Goal: Transaction & Acquisition: Register for event/course

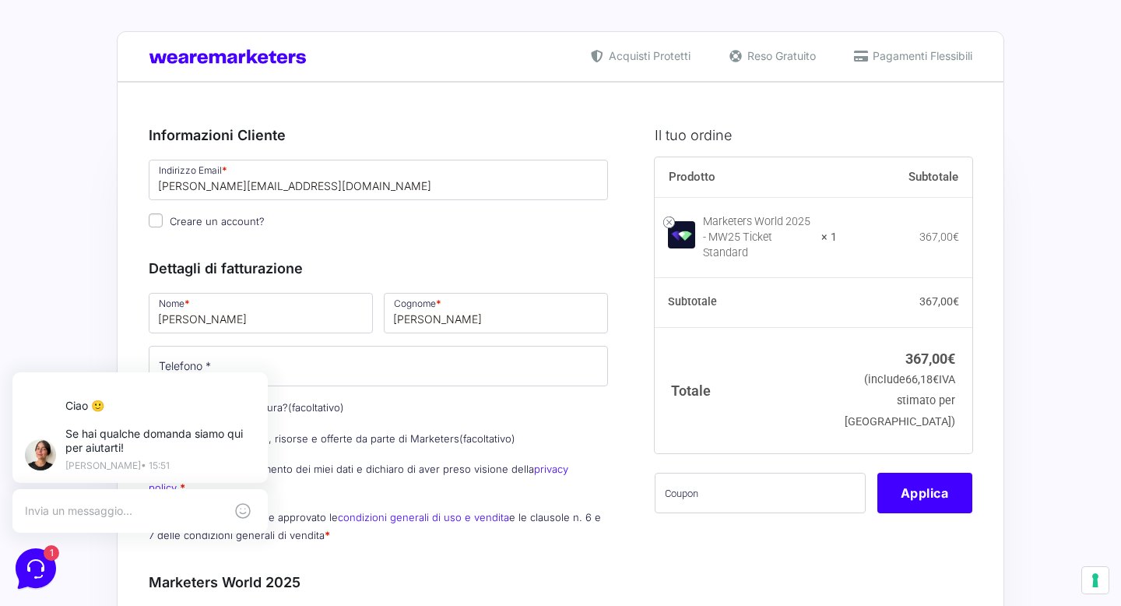
scroll to position [107, 0]
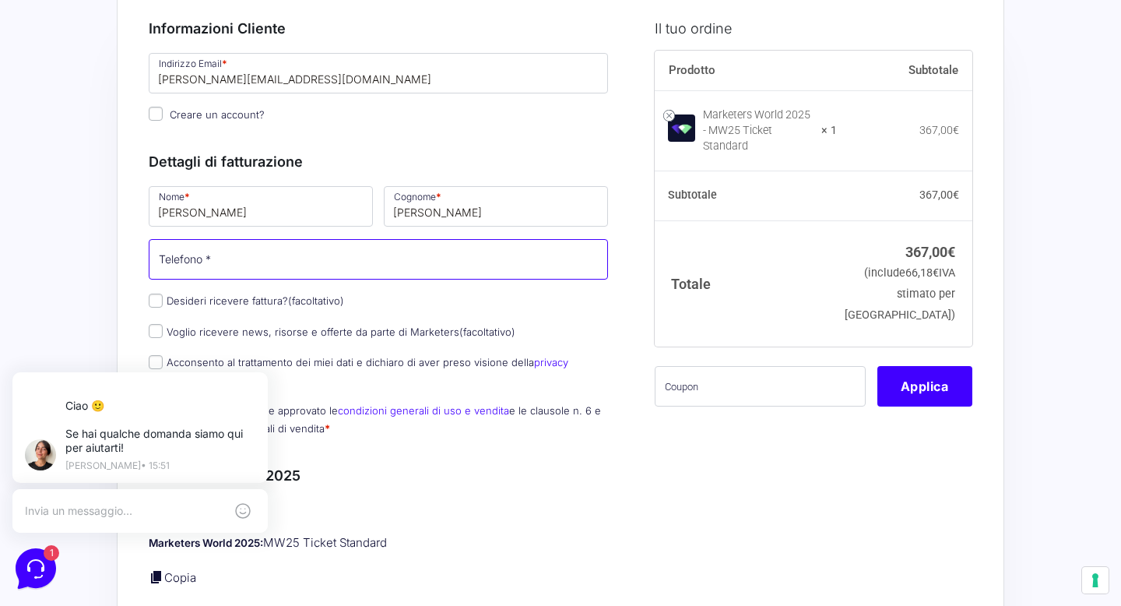
click at [302, 263] on input "Telefono *" at bounding box center [378, 259] width 459 height 40
type input "[PHONE_NUMBER]"
click at [459, 304] on p "Desideri ricevere fattura? (facoltativo)" at bounding box center [378, 301] width 470 height 23
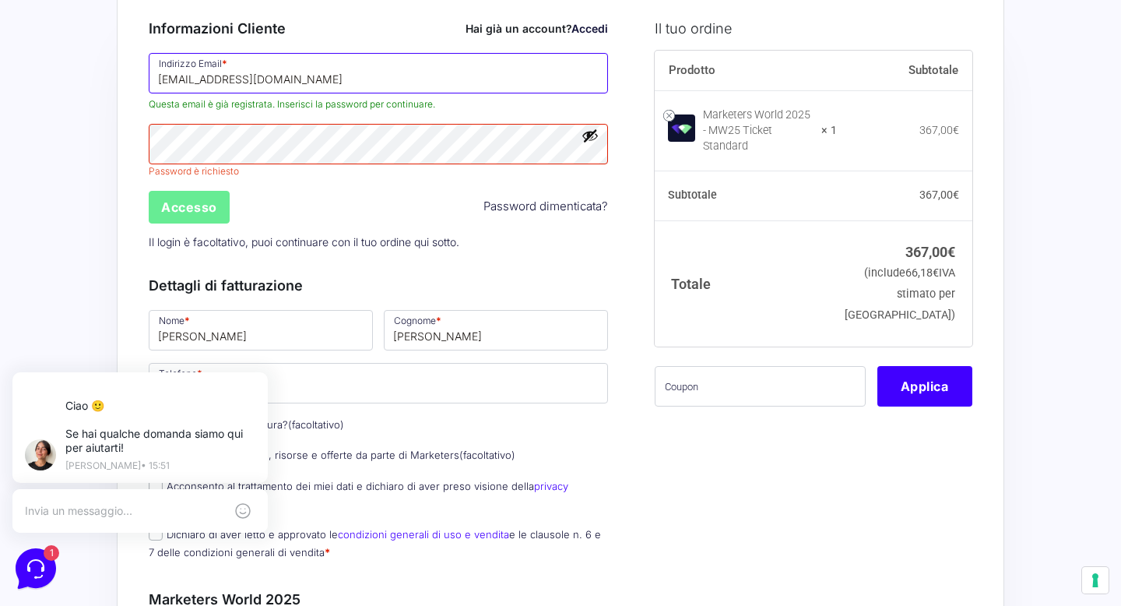
click at [258, 83] on input "[EMAIL_ADDRESS][DOMAIN_NAME]" at bounding box center [378, 73] width 459 height 40
drag, startPoint x: 322, startPoint y: 79, endPoint x: 163, endPoint y: 80, distance: 159.6
click at [163, 80] on input "[EMAIL_ADDRESS][DOMAIN_NAME]" at bounding box center [378, 73] width 459 height 40
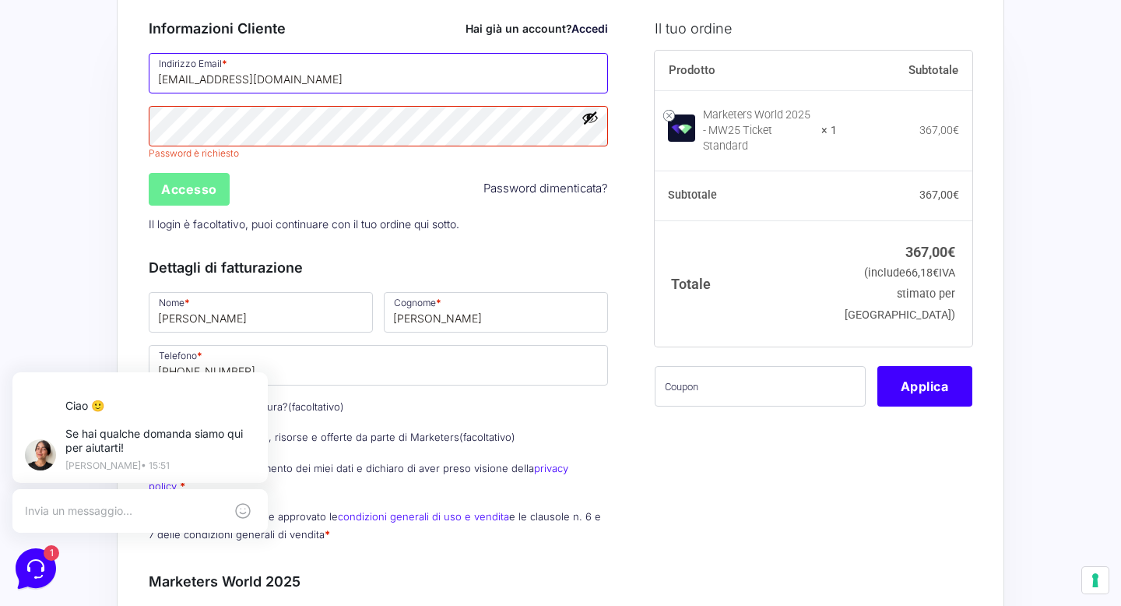
type input "[EMAIL_ADDRESS][DOMAIN_NAME]"
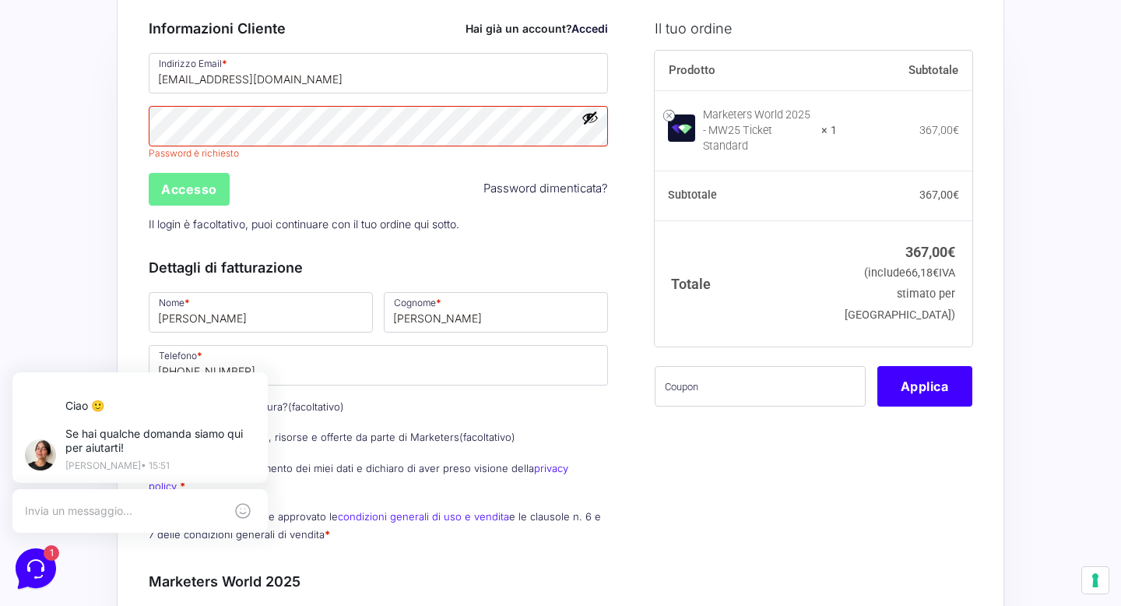
click at [314, 201] on div "Accesso Password dimenticata?" at bounding box center [378, 188] width 470 height 37
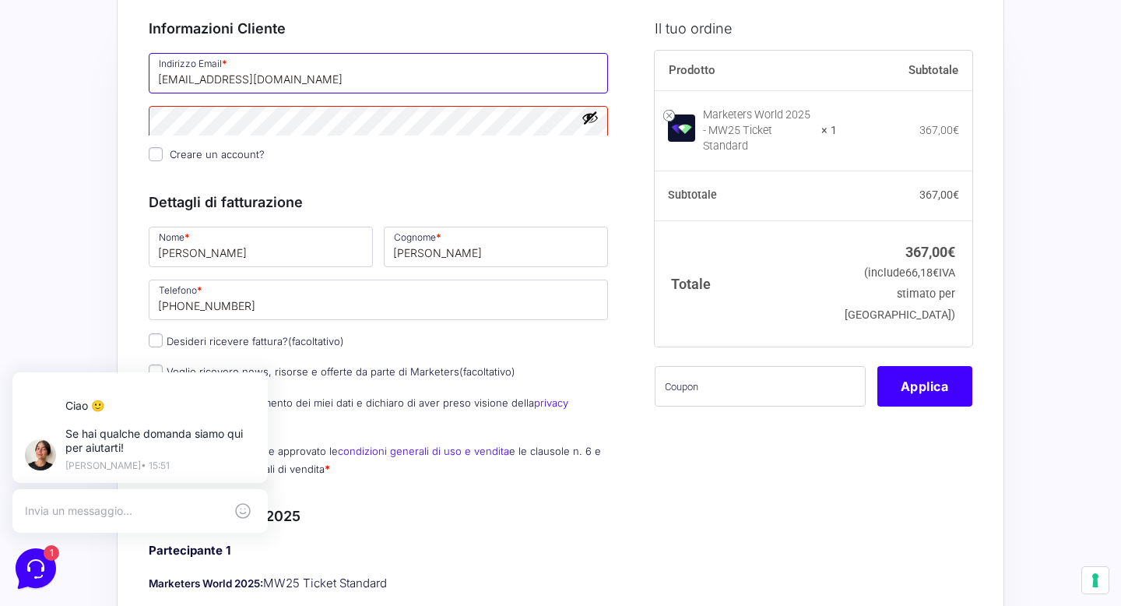
click at [297, 82] on input "[EMAIL_ADDRESS][DOMAIN_NAME]" at bounding box center [378, 73] width 459 height 40
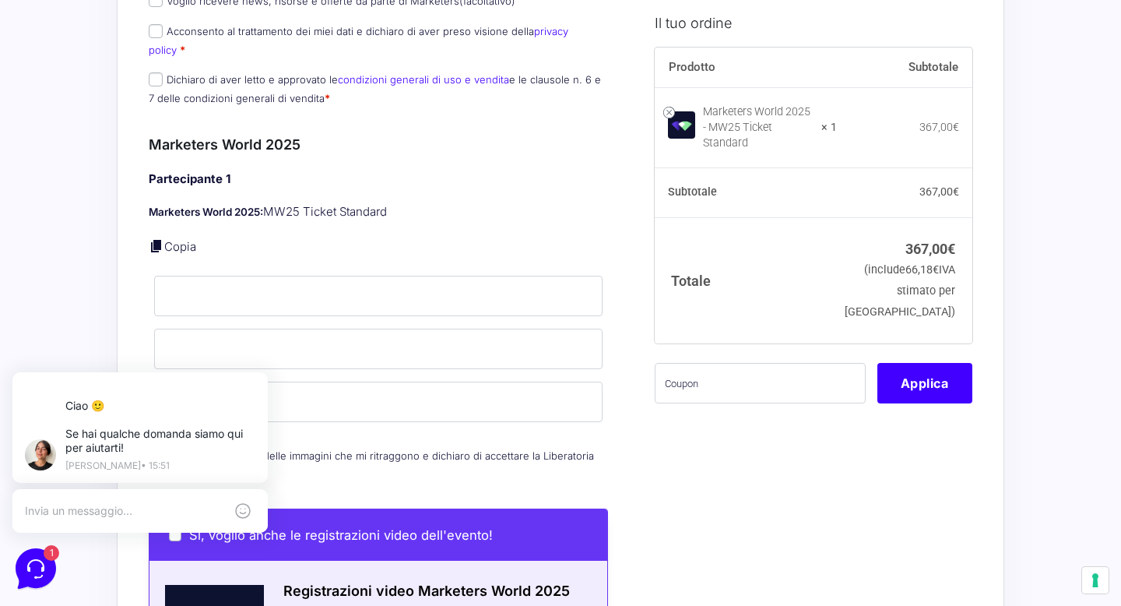
scroll to position [497, 0]
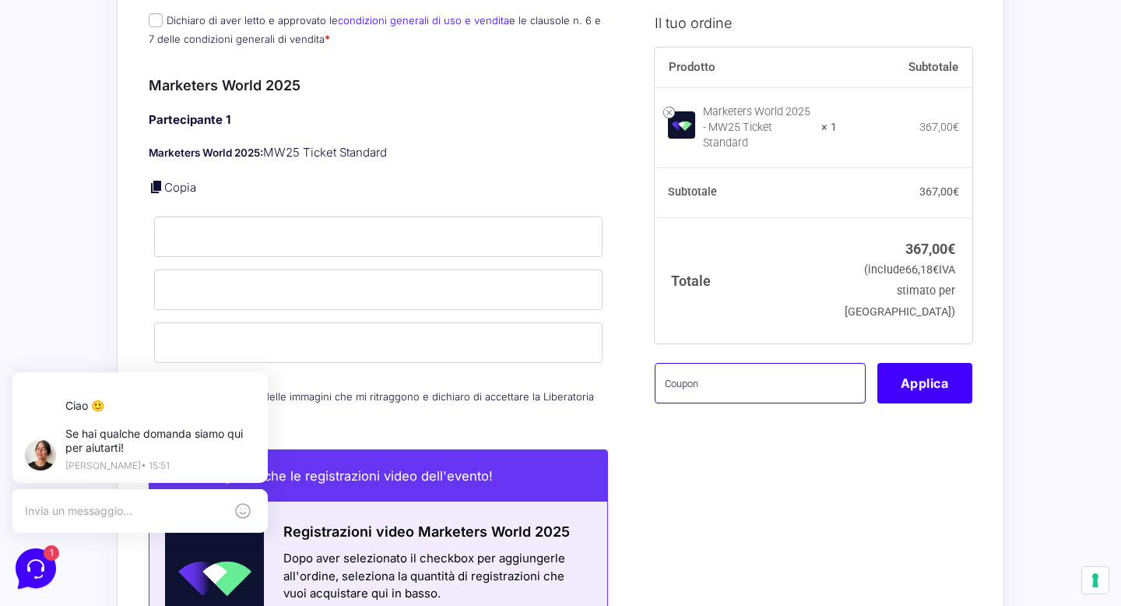
click at [698, 362] on input "text" at bounding box center [760, 382] width 211 height 40
paste input "MRK100OFFMWTEST"
type input "MRK100OFFMWTEST"
click at [896, 377] on button "Applica" at bounding box center [924, 382] width 95 height 40
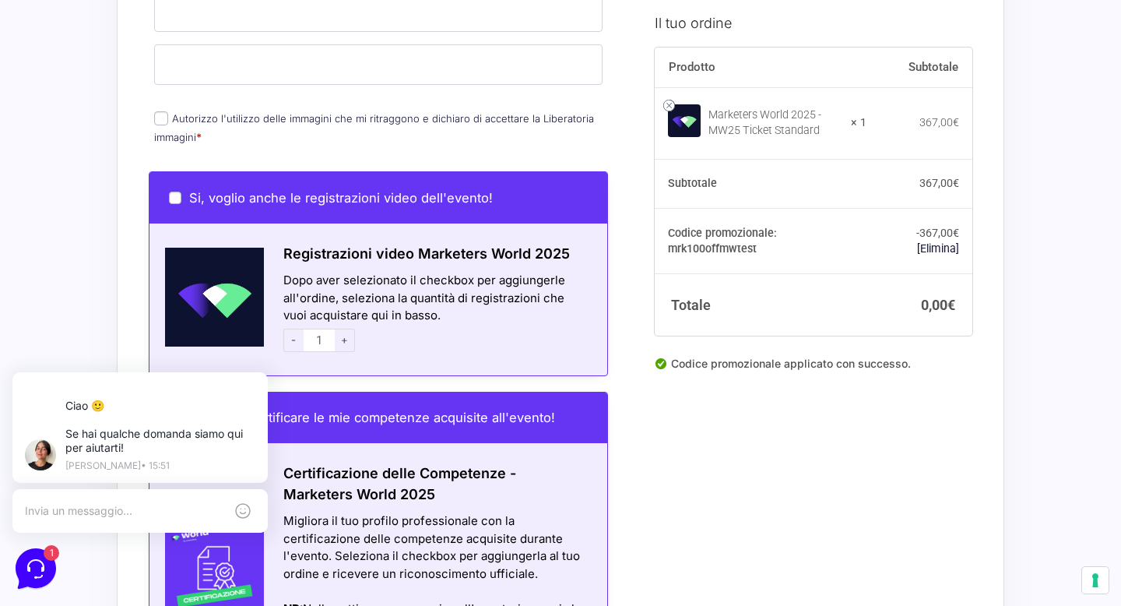
scroll to position [818, 0]
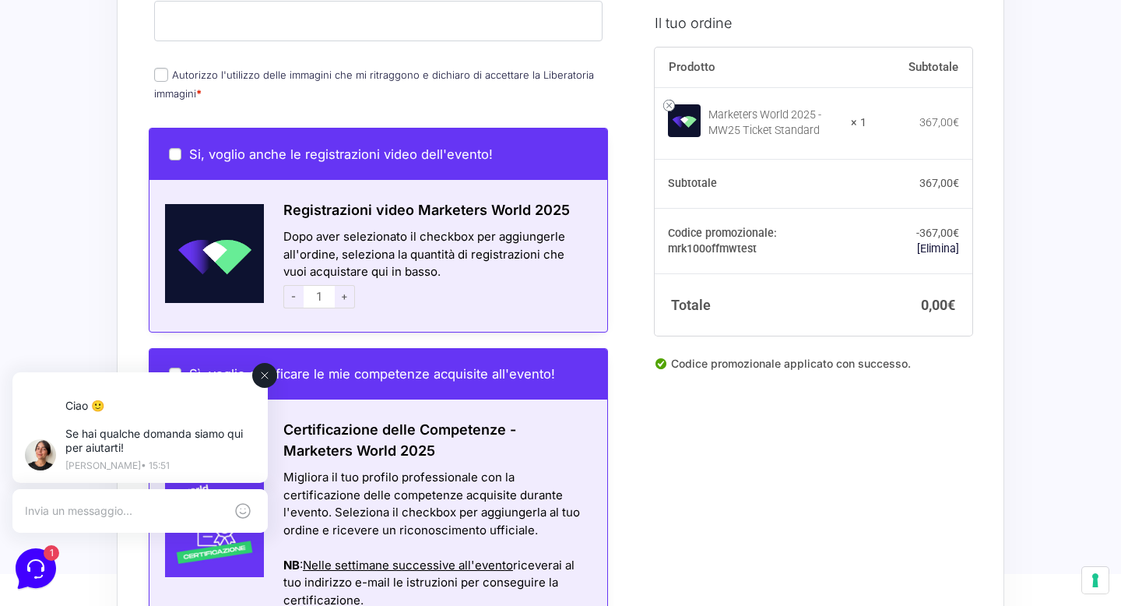
click at [260, 377] on icon at bounding box center [264, 375] width 12 height 12
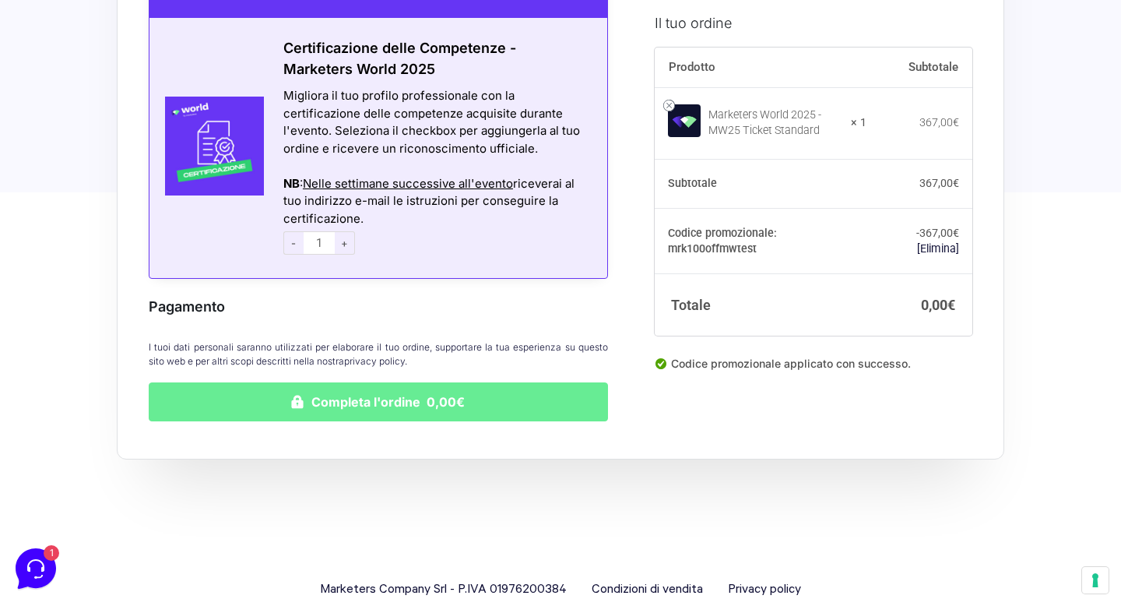
scroll to position [1218, 0]
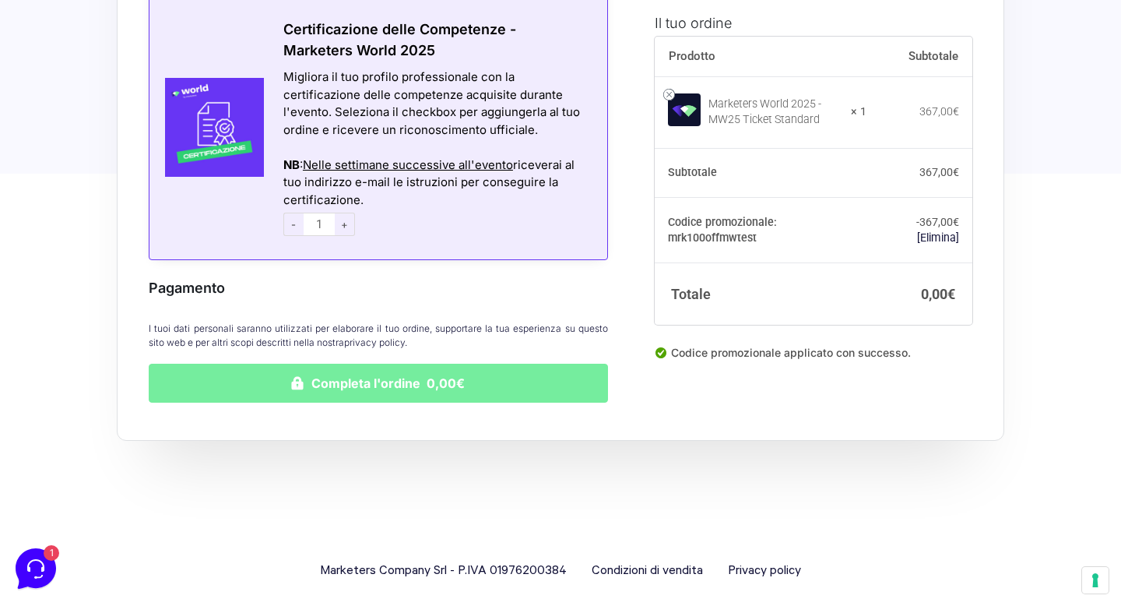
click at [446, 370] on button "Completa l'ordine 0,00€" at bounding box center [378, 382] width 459 height 39
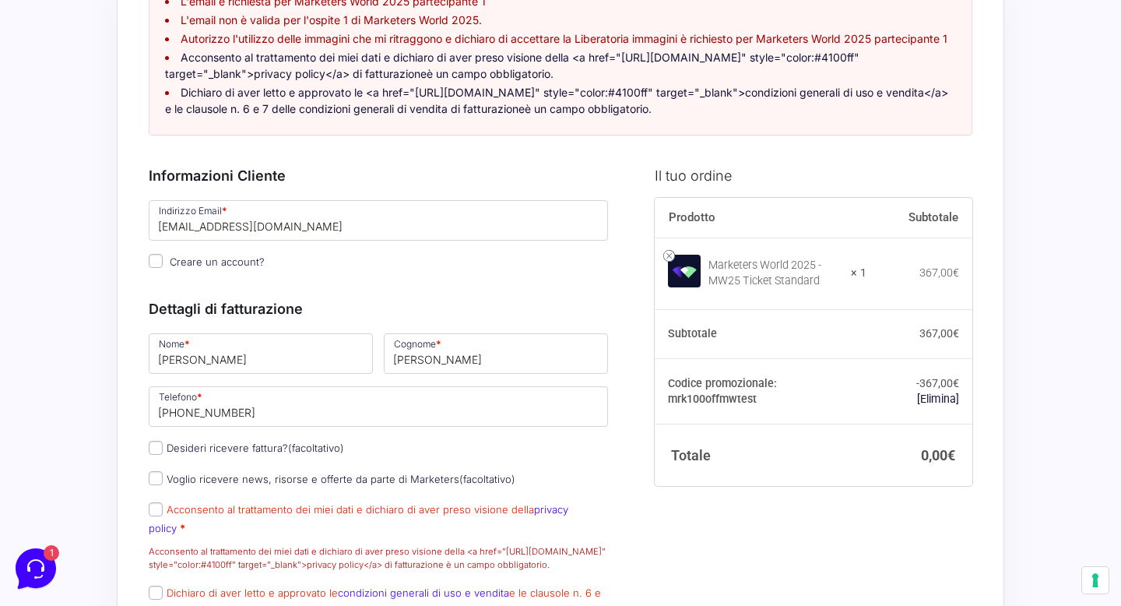
scroll to position [184, 0]
click at [317, 372] on input "[PERSON_NAME]" at bounding box center [261, 352] width 224 height 40
type input "[PERSON_NAME]"
click at [410, 372] on input "[PERSON_NAME]" at bounding box center [496, 352] width 224 height 40
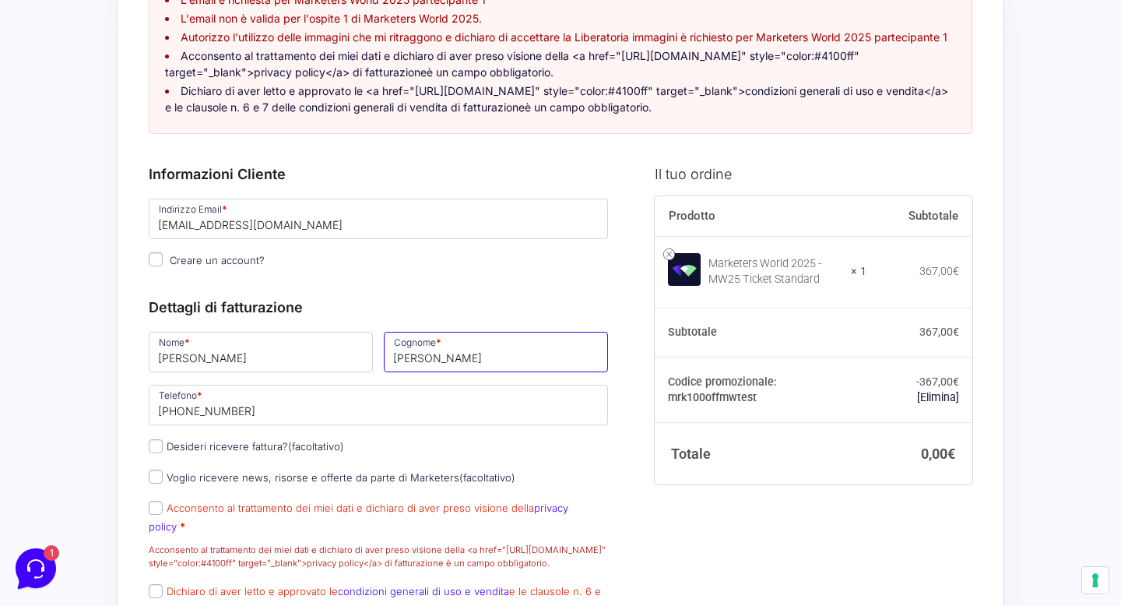
type input "[PERSON_NAME]"
click at [291, 425] on input "[PHONE_NUMBER]" at bounding box center [378, 404] width 459 height 40
click at [419, 280] on div "Informazioni Cliente Hai già un account? Accedi Indirizzo Email * [EMAIL_ADDRES…" at bounding box center [378, 213] width 459 height 134
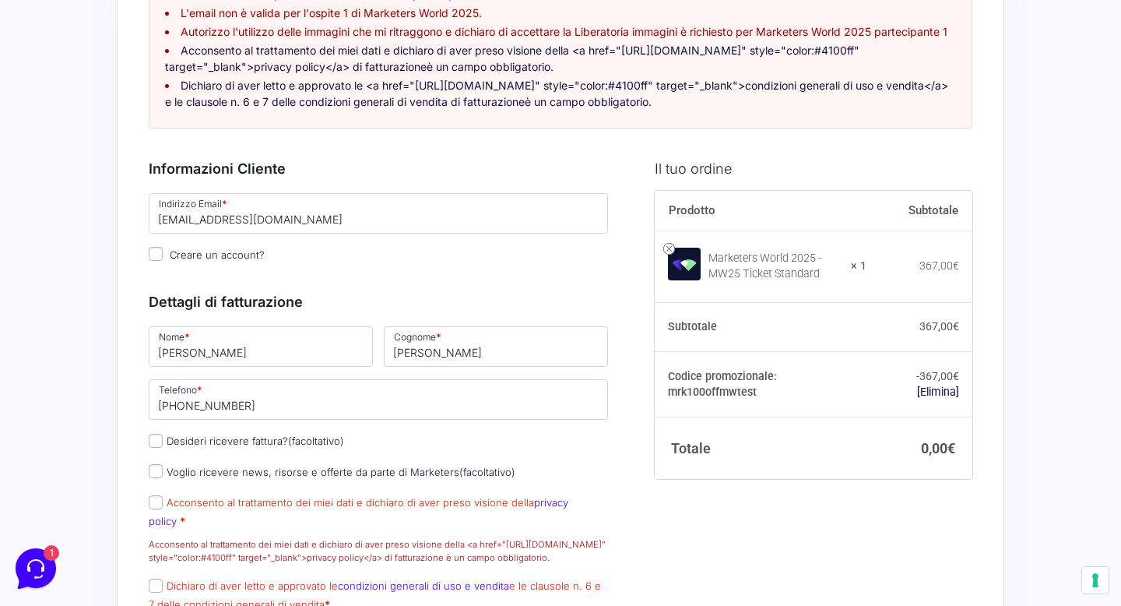
scroll to position [189, 0]
drag, startPoint x: 318, startPoint y: 235, endPoint x: 163, endPoint y: 238, distance: 154.9
click at [163, 234] on input "[EMAIL_ADDRESS][DOMAIN_NAME]" at bounding box center [378, 214] width 459 height 40
type input "[EMAIL_ADDRESS][DOMAIN_NAME]"
click at [341, 267] on p "Creare un account?" at bounding box center [378, 255] width 470 height 23
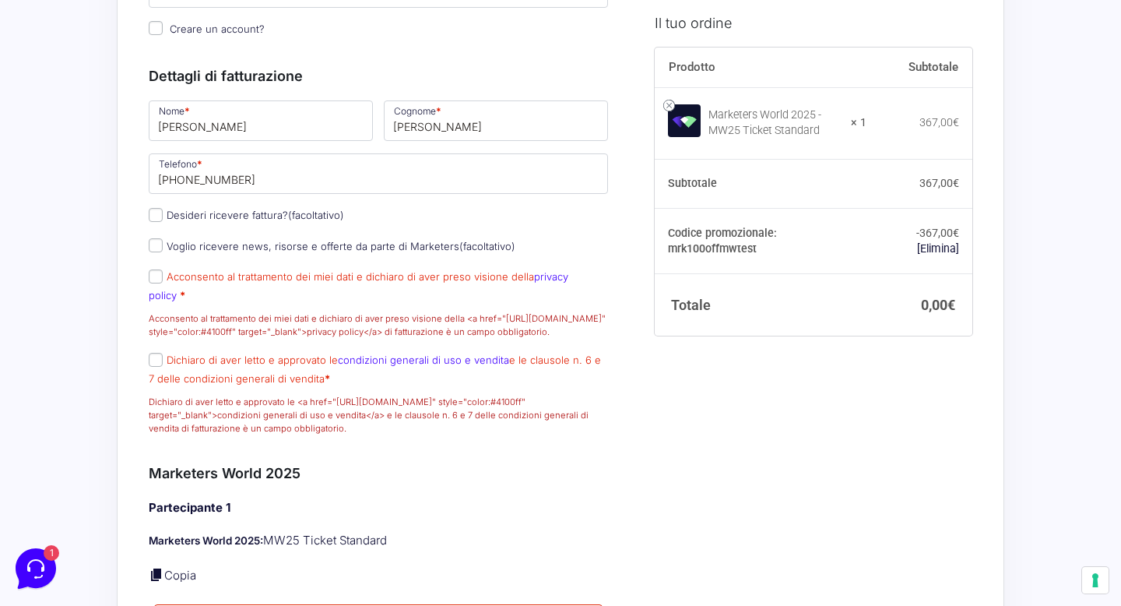
scroll to position [422, 0]
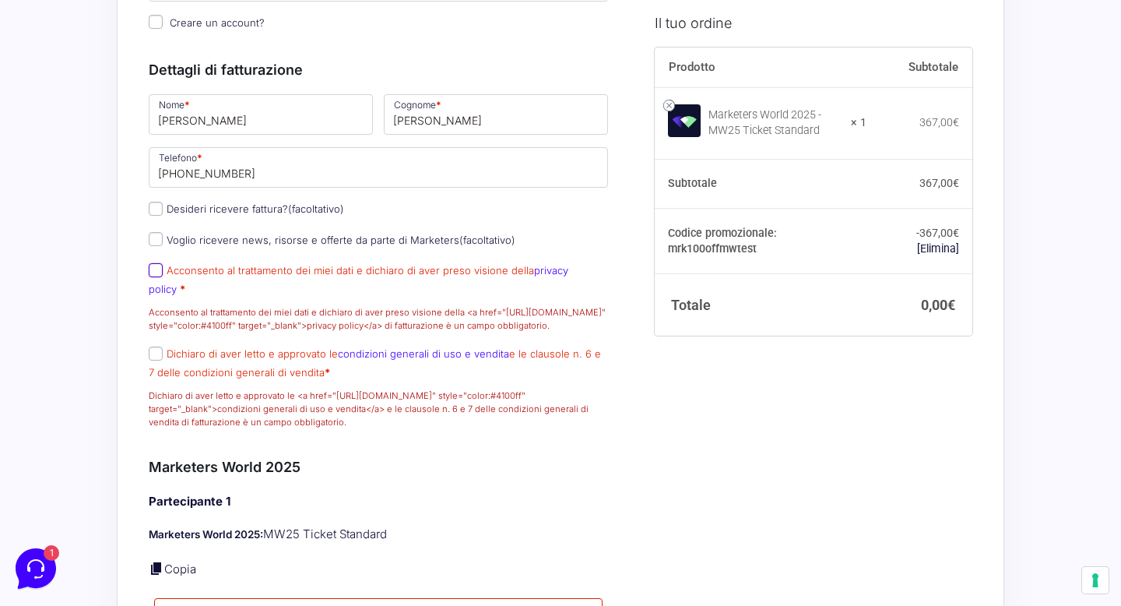
click at [156, 277] on input "Acconsento al trattamento dei miei dati e dichiaro di aver preso visione della …" at bounding box center [156, 270] width 14 height 14
checkbox input "true"
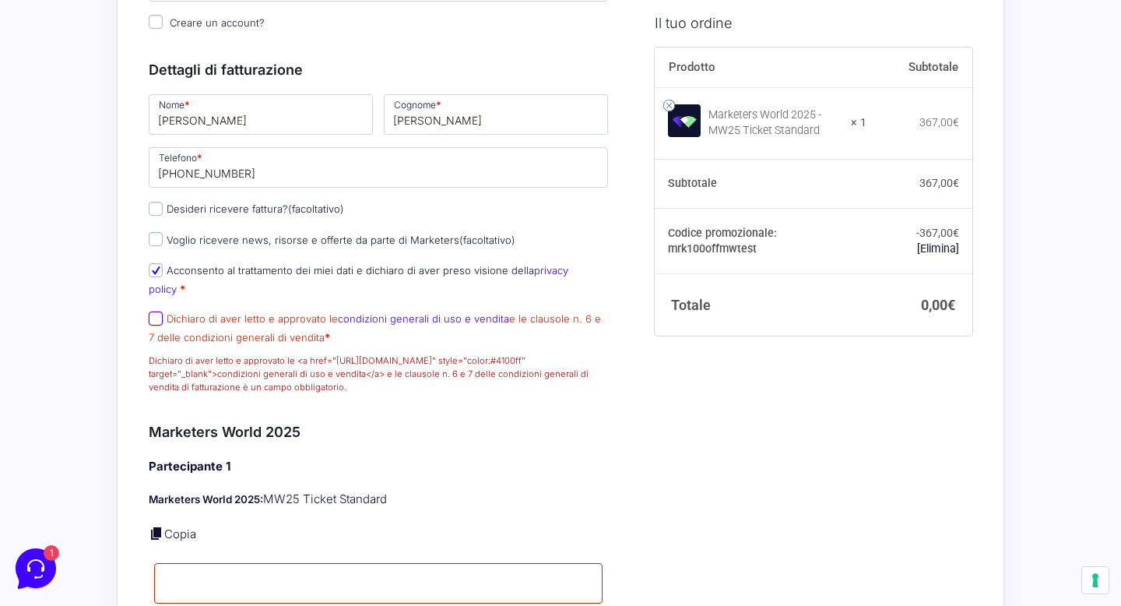
click at [159, 318] on input "Dichiaro di aver letto e approvato le condizioni generali di uso e vendita e le…" at bounding box center [156, 318] width 14 height 14
checkbox input "true"
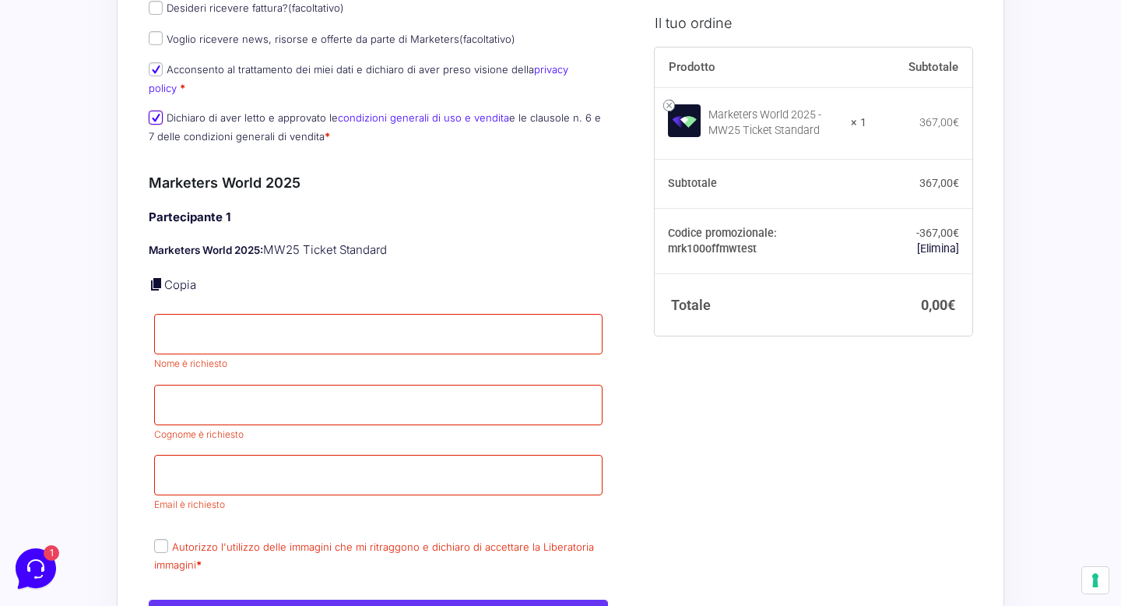
scroll to position [627, 0]
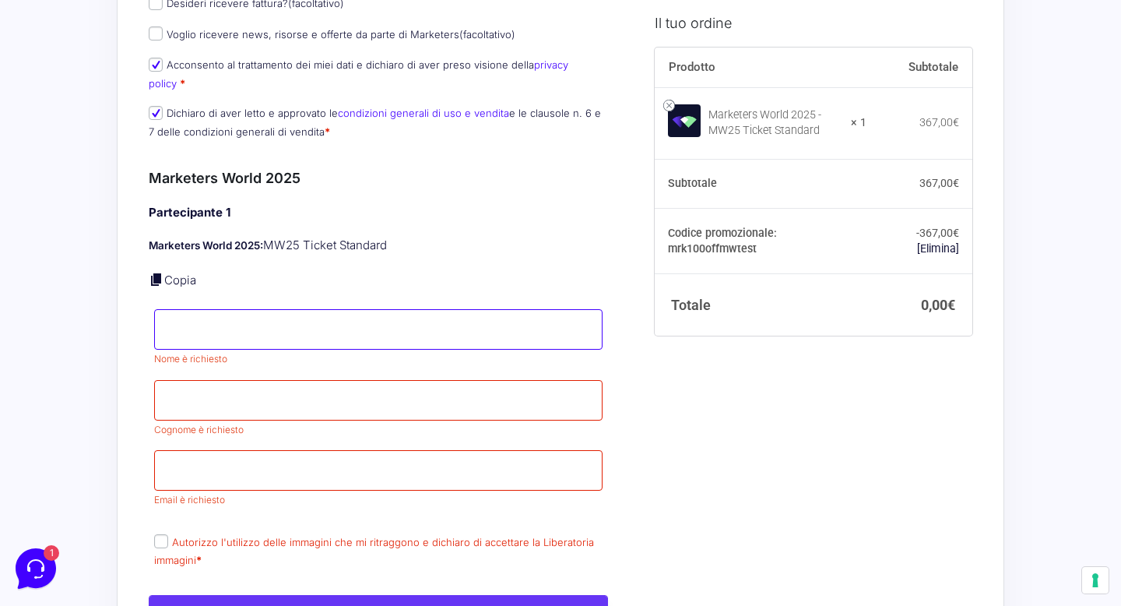
click at [391, 340] on input "Nome *" at bounding box center [378, 329] width 448 height 40
type input "[PERSON_NAME]"
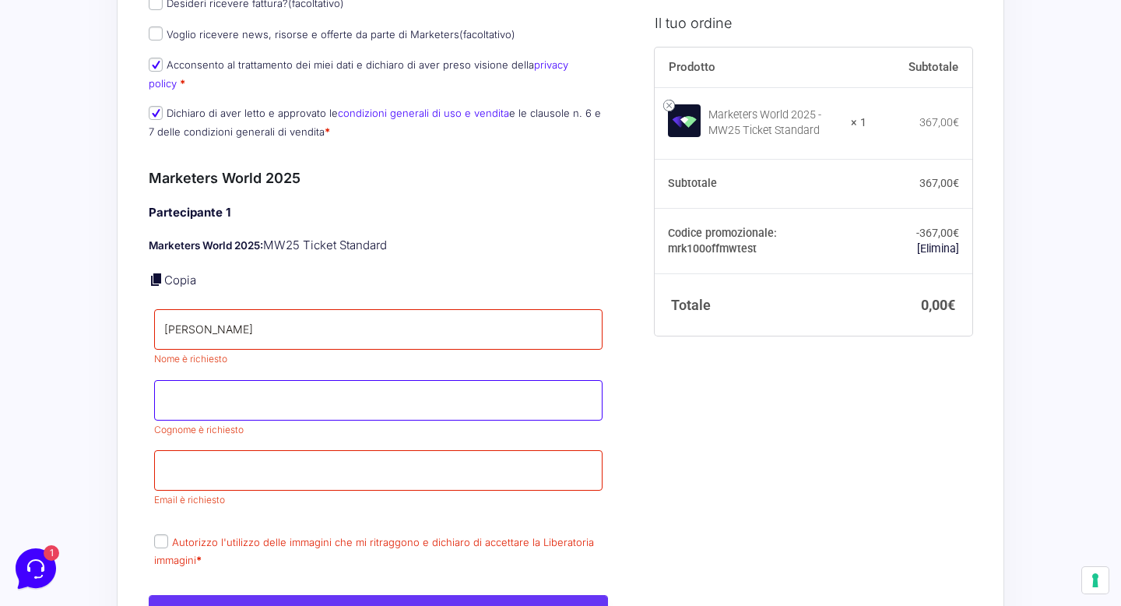
type input "[PERSON_NAME]"
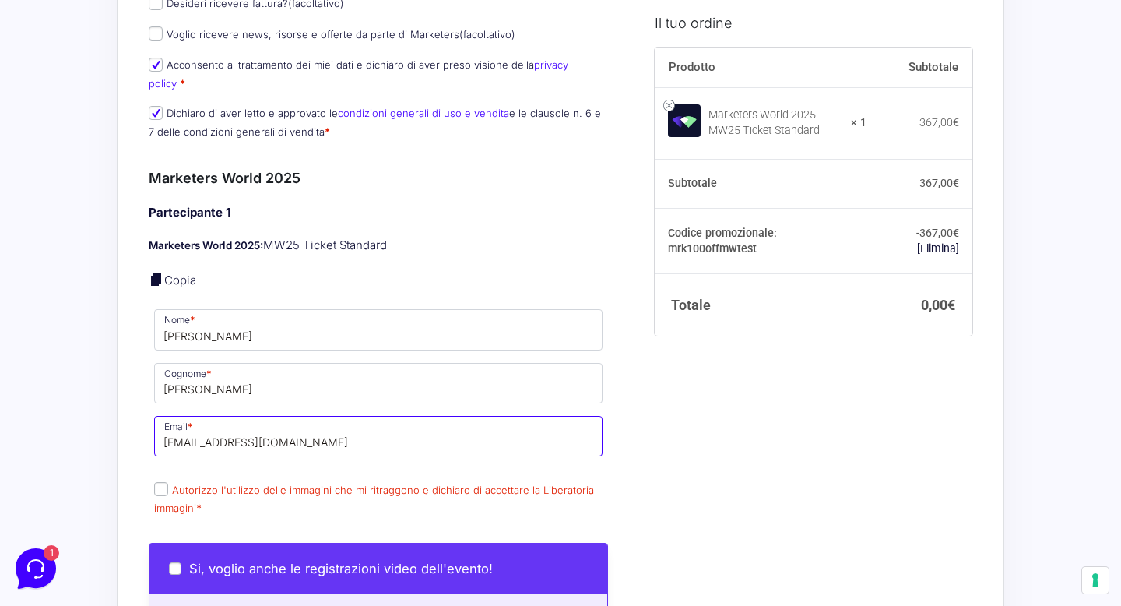
click at [255, 444] on input "[EMAIL_ADDRESS][DOMAIN_NAME]" at bounding box center [378, 436] width 448 height 40
type input "[EMAIL_ADDRESS][DOMAIN_NAME]"
click at [686, 479] on div "Il tuo ordine Prodotto Subtotale Marketers World 2025 - MW25 Ticket Standard × …" at bounding box center [807, 460] width 329 height 1514
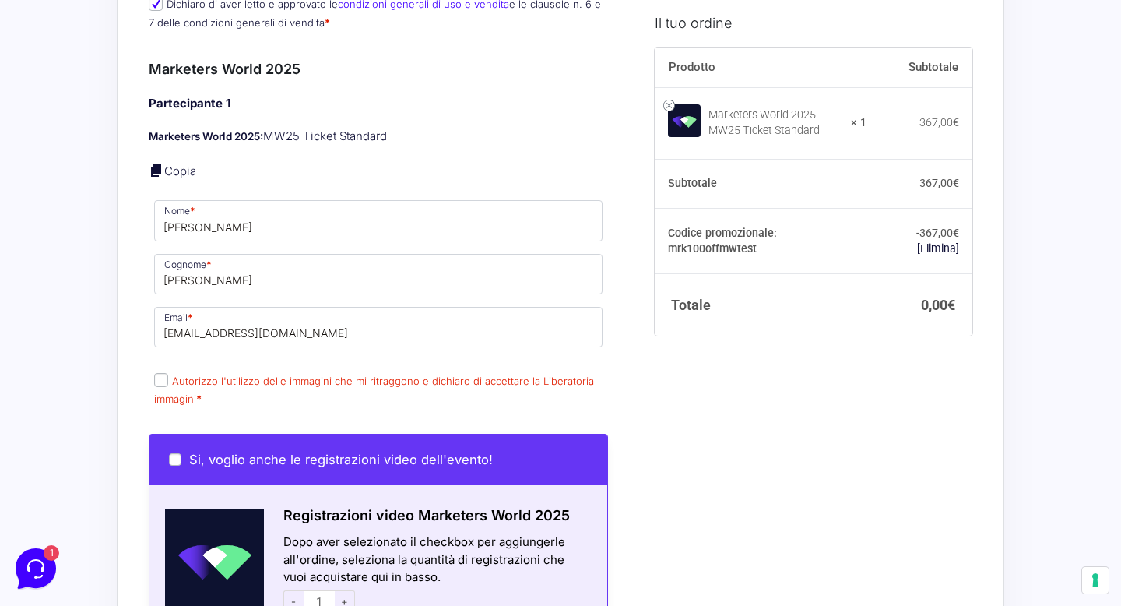
scroll to position [806, 0]
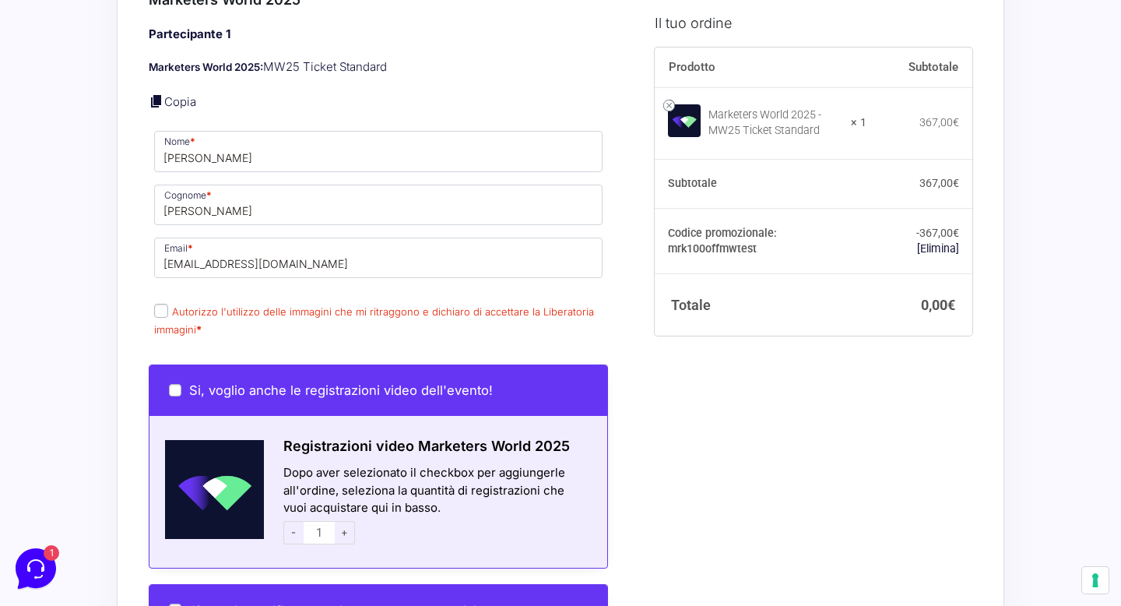
click at [159, 311] on input "Autorizzo l'utilizzo delle immagini che mi ritraggono e dichiaro di accettare l…" at bounding box center [161, 311] width 14 height 14
checkbox input "true"
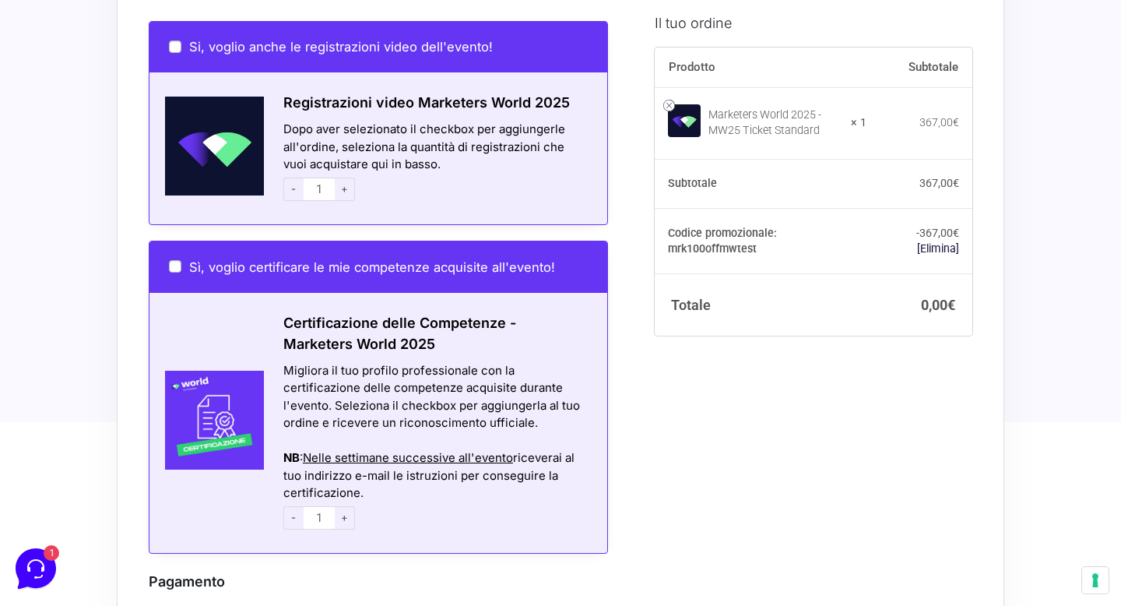
scroll to position [1458, 0]
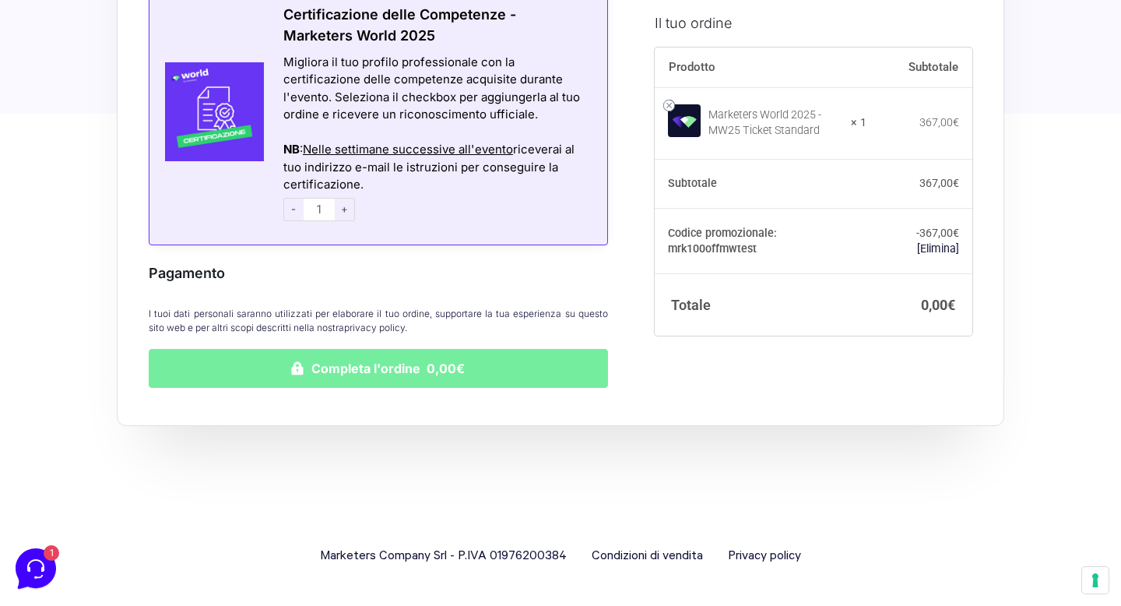
click at [318, 360] on button "Completa l'ordine 0,00€" at bounding box center [378, 368] width 459 height 39
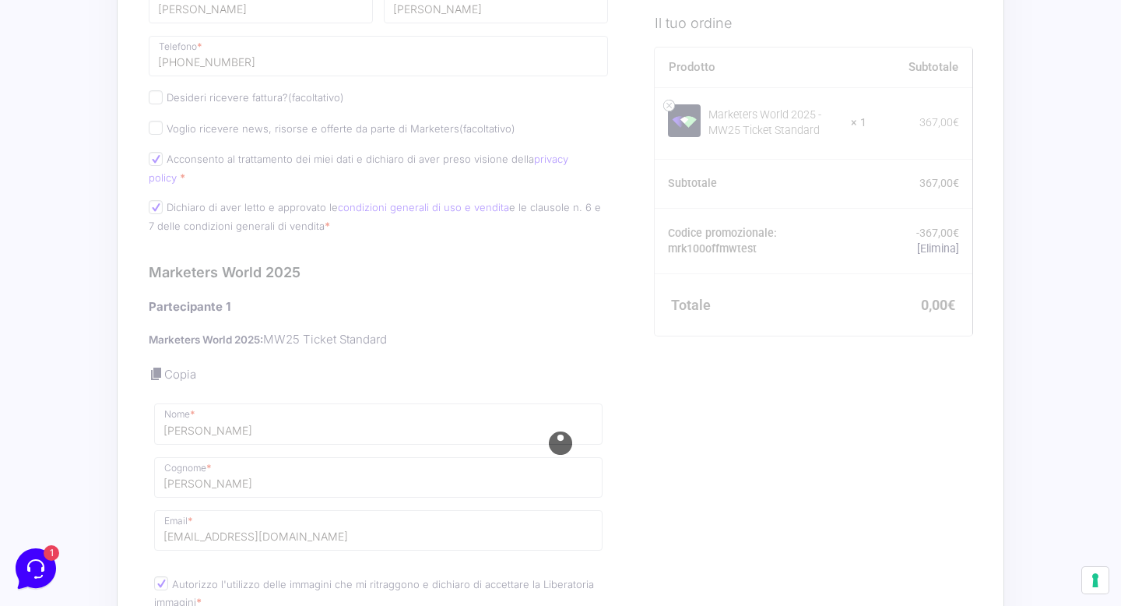
scroll to position [527, 0]
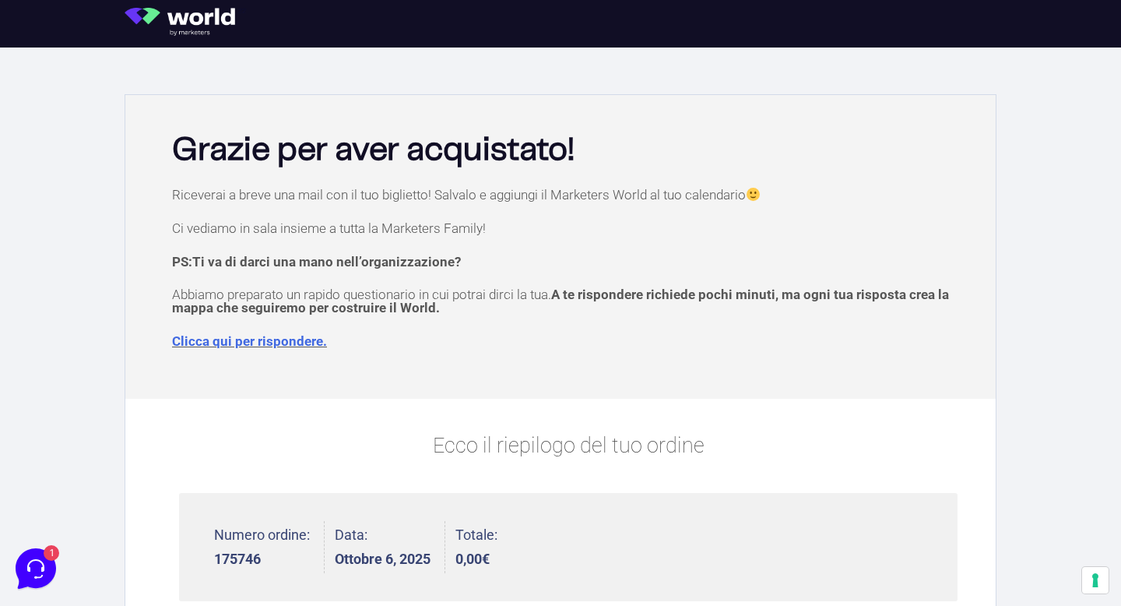
click at [300, 339] on link "Clicca qui per rispondere." at bounding box center [249, 341] width 155 height 16
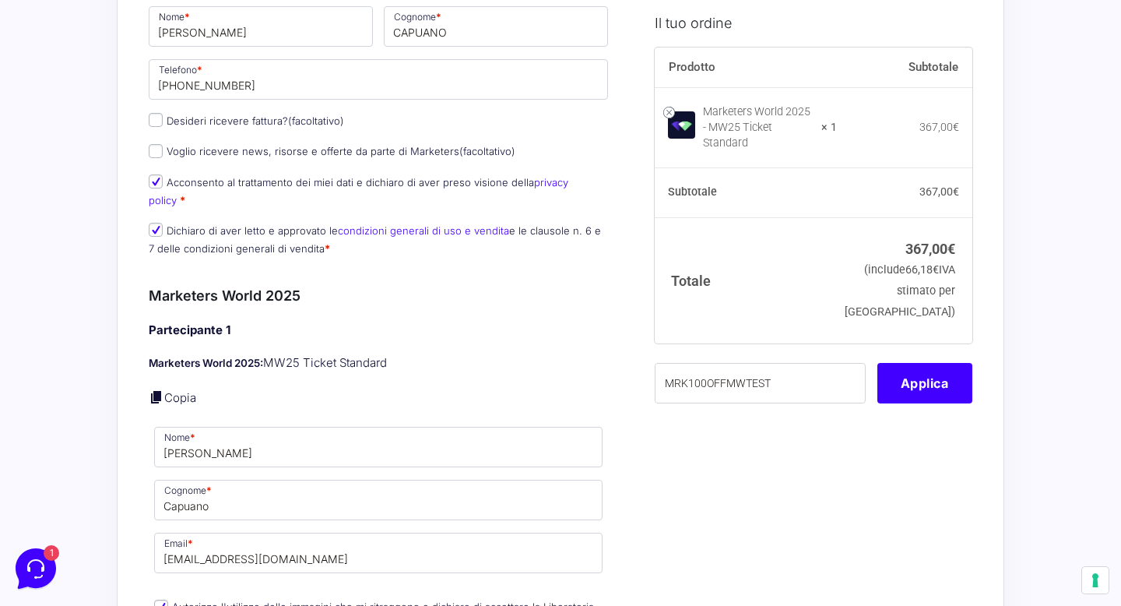
scroll to position [287, 0]
